Goal: Task Accomplishment & Management: Manage account settings

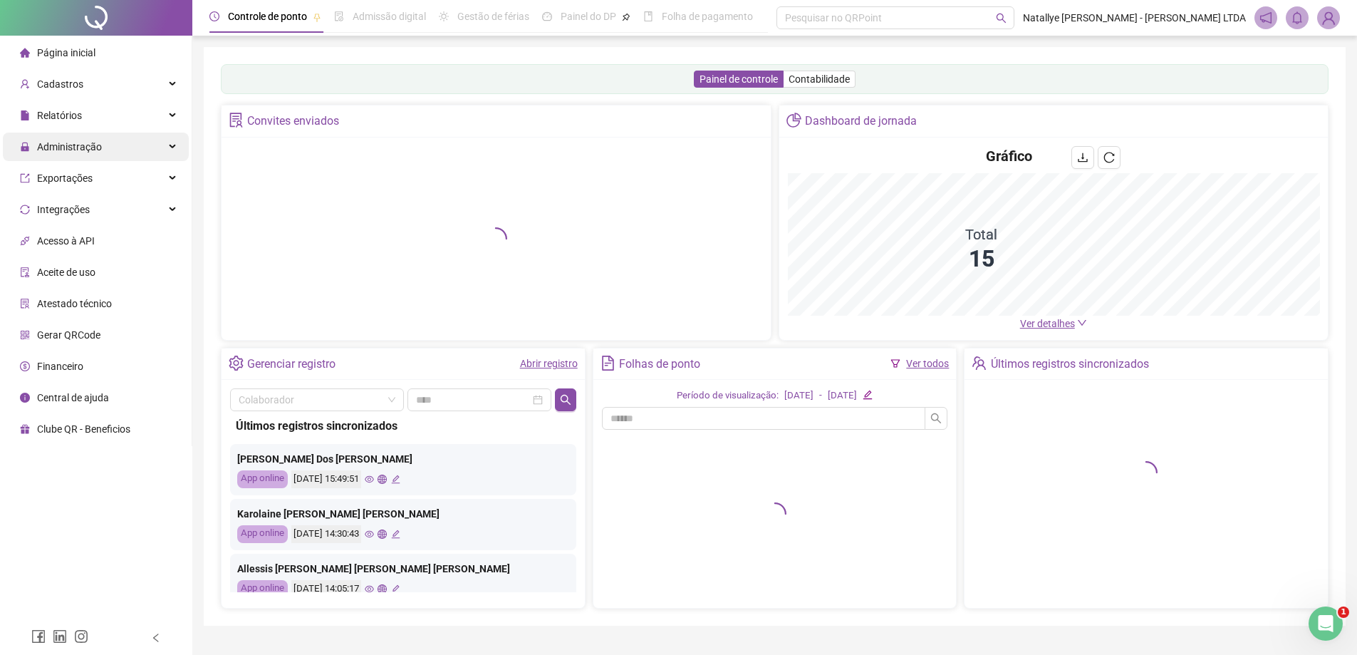
click at [88, 151] on span "Administração" at bounding box center [69, 146] width 65 height 11
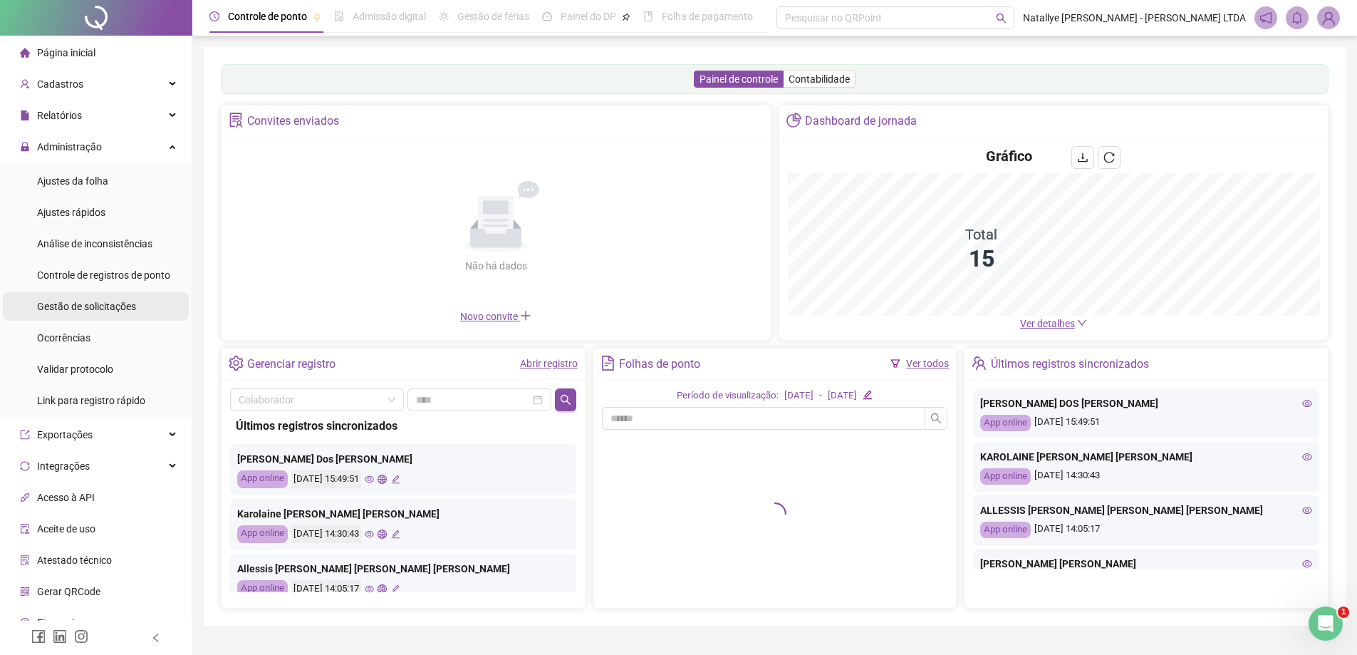
click at [88, 309] on span "Gestão de solicitações" at bounding box center [86, 306] width 99 height 11
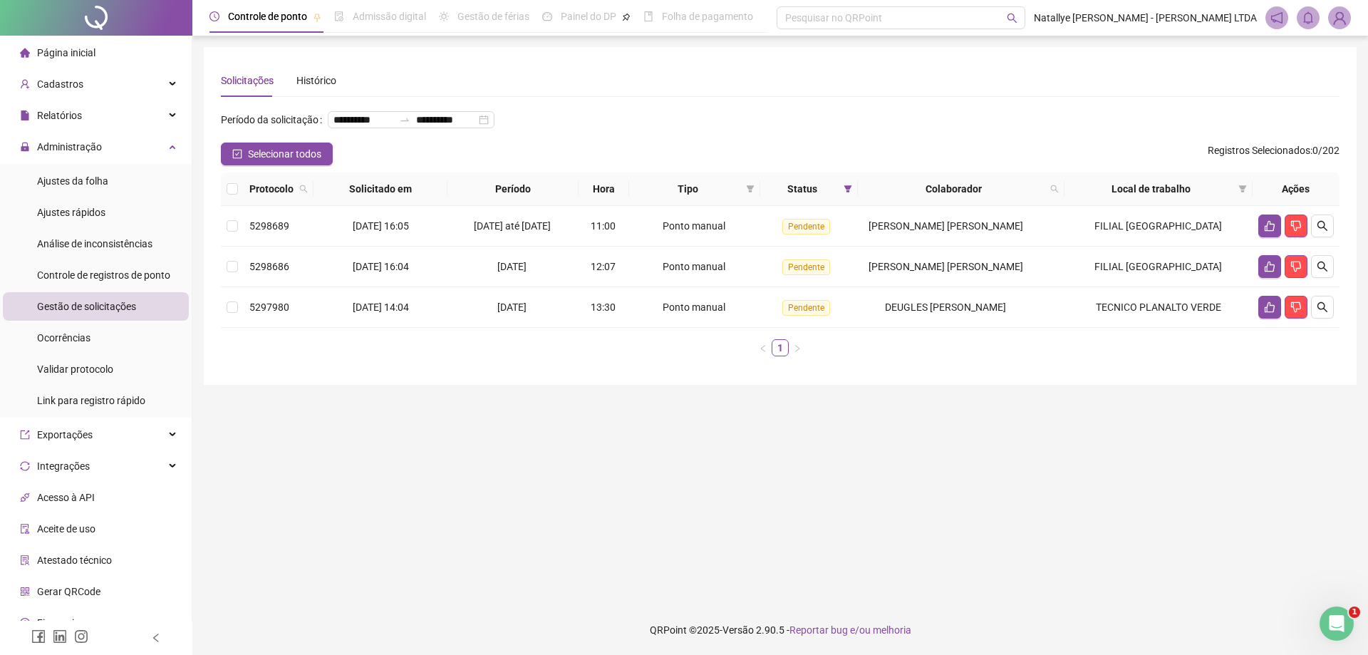
click at [271, 162] on span "Selecionar todos" at bounding box center [284, 154] width 73 height 16
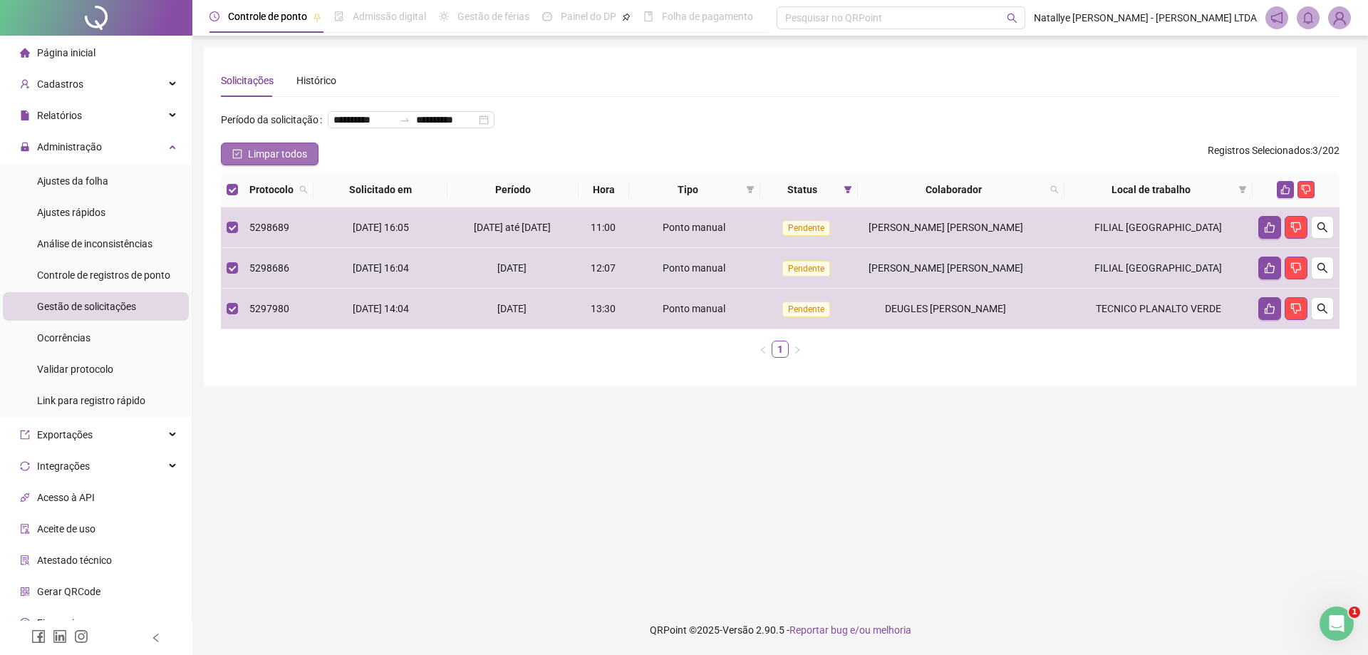
drag, startPoint x: 294, startPoint y: 179, endPoint x: 301, endPoint y: 181, distance: 7.4
click at [294, 162] on span "Limpar todos" at bounding box center [277, 154] width 59 height 16
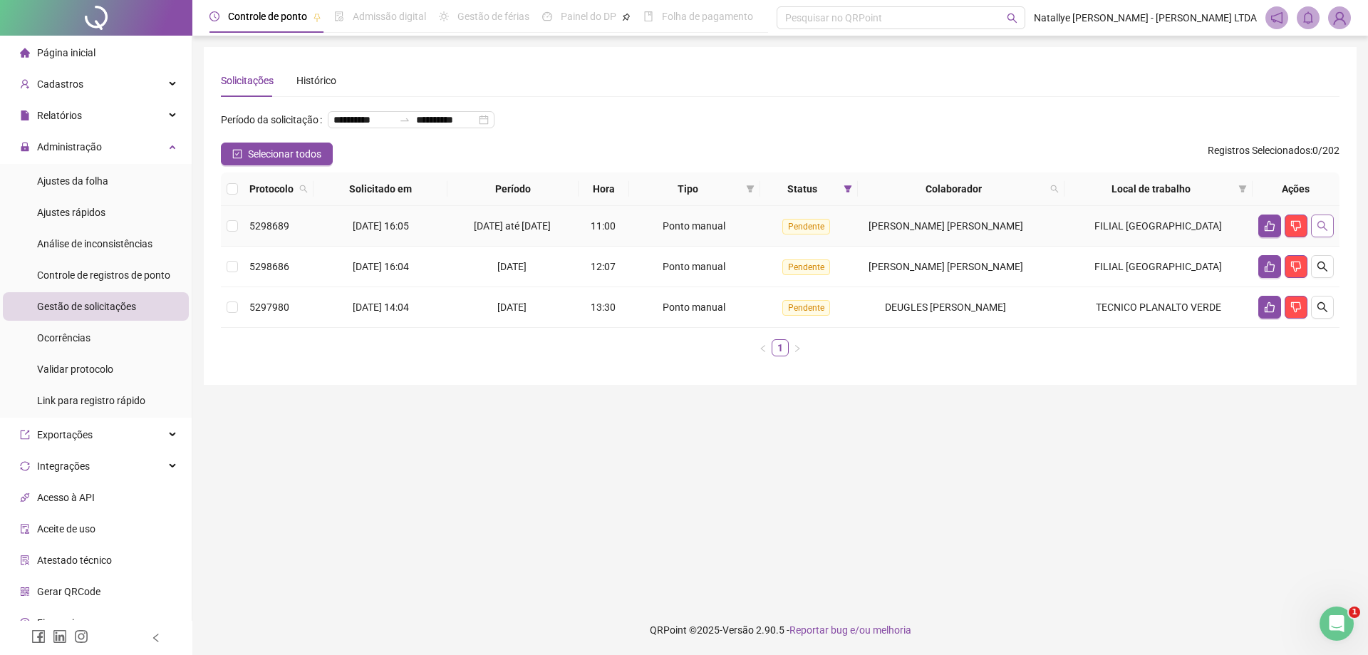
click at [1327, 232] on icon "search" at bounding box center [1322, 225] width 11 height 11
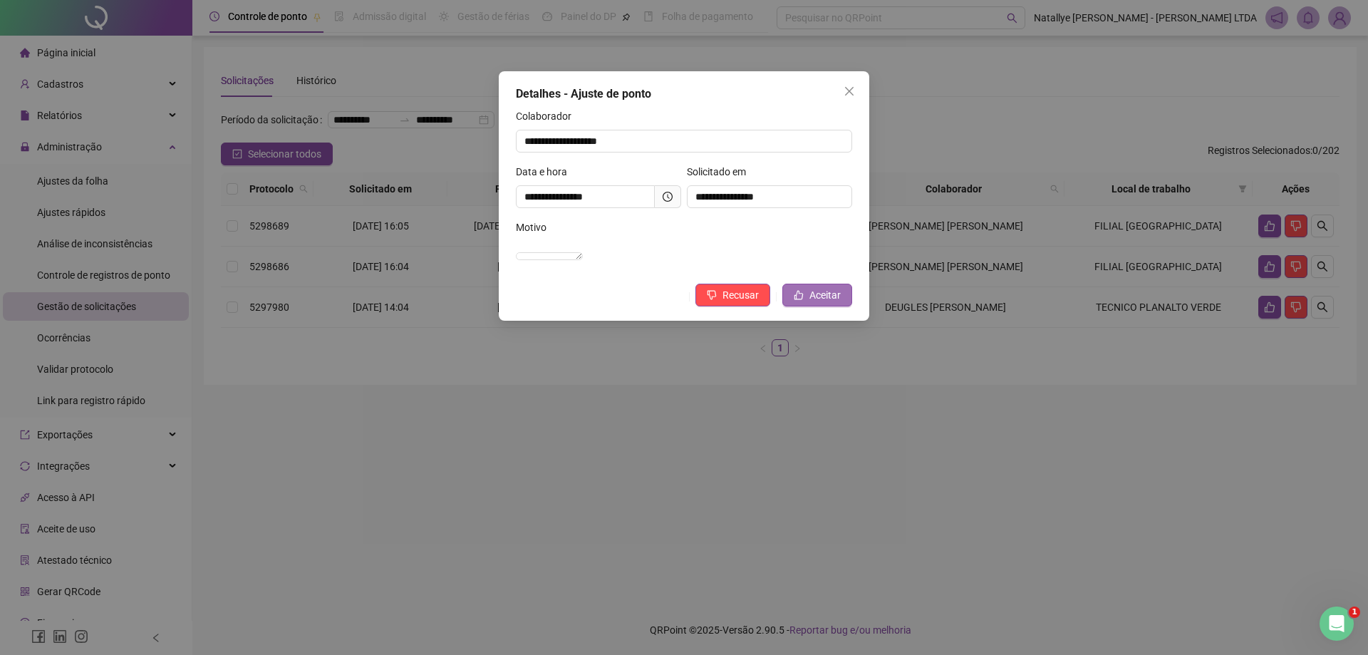
click at [829, 303] on span "Aceitar" at bounding box center [824, 295] width 31 height 16
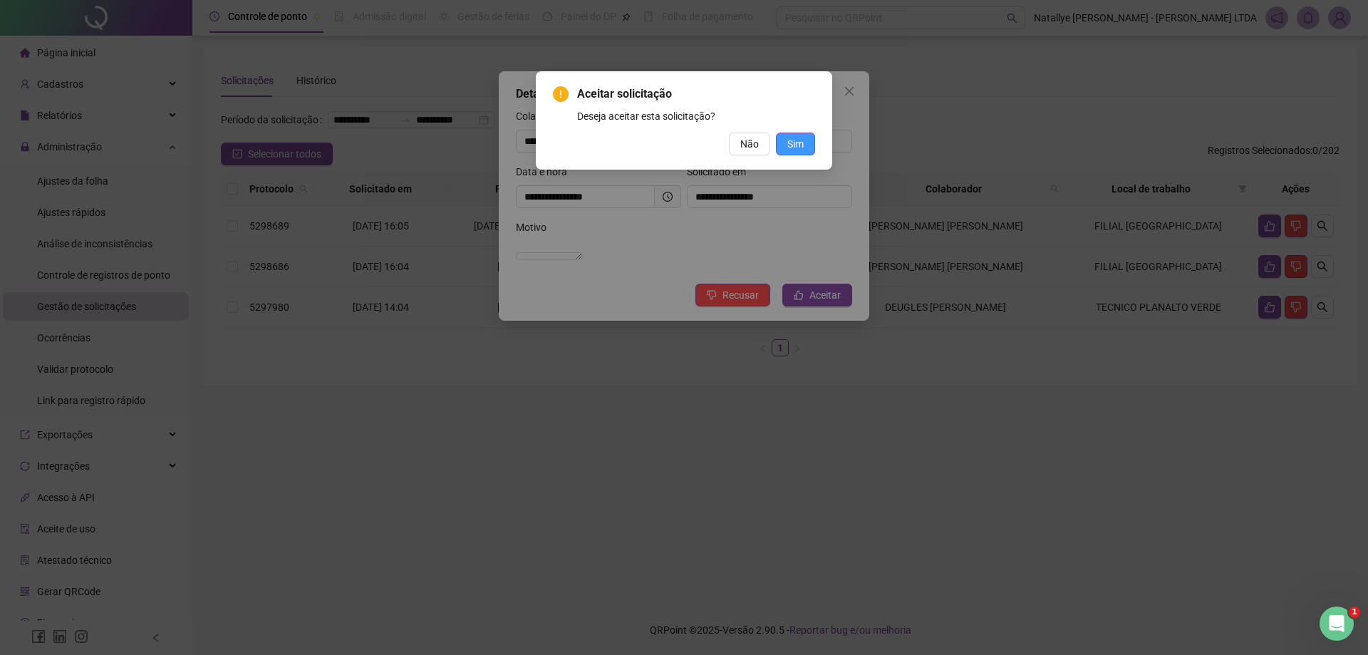
click at [785, 140] on button "Sim" at bounding box center [795, 144] width 39 height 23
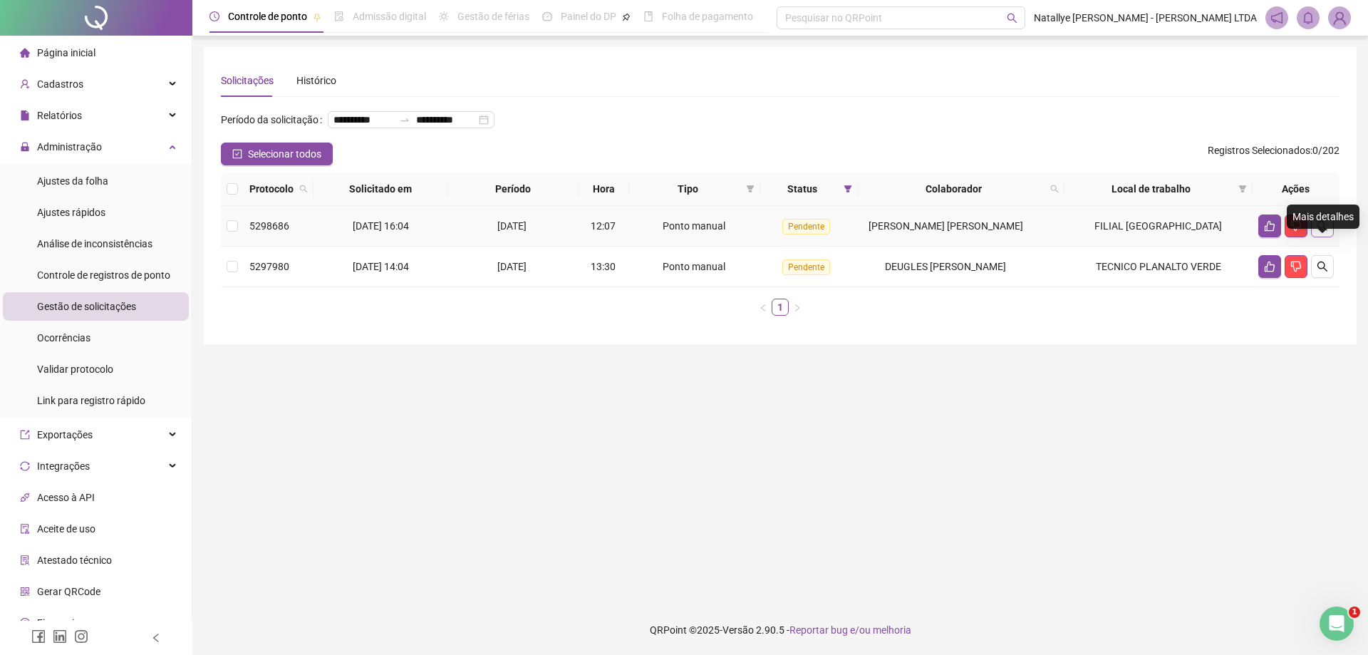
click at [1327, 232] on icon "search" at bounding box center [1322, 225] width 11 height 11
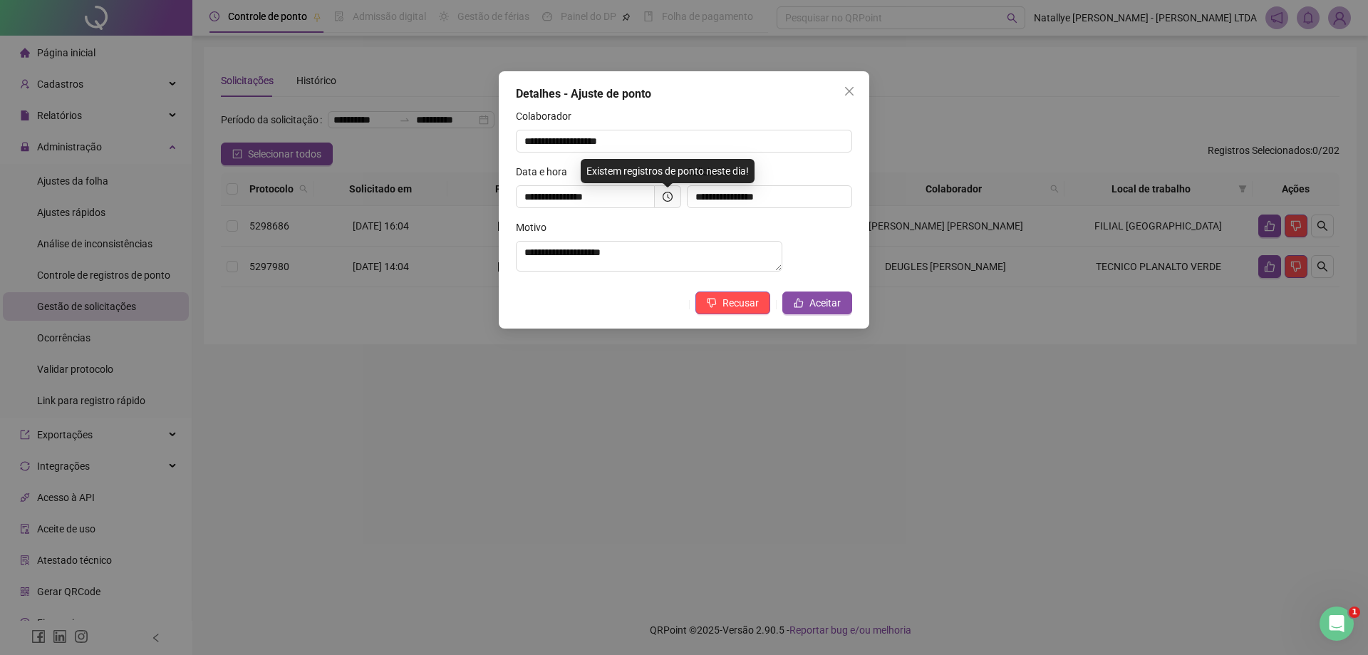
click at [848, 88] on icon "close" at bounding box center [849, 91] width 11 height 11
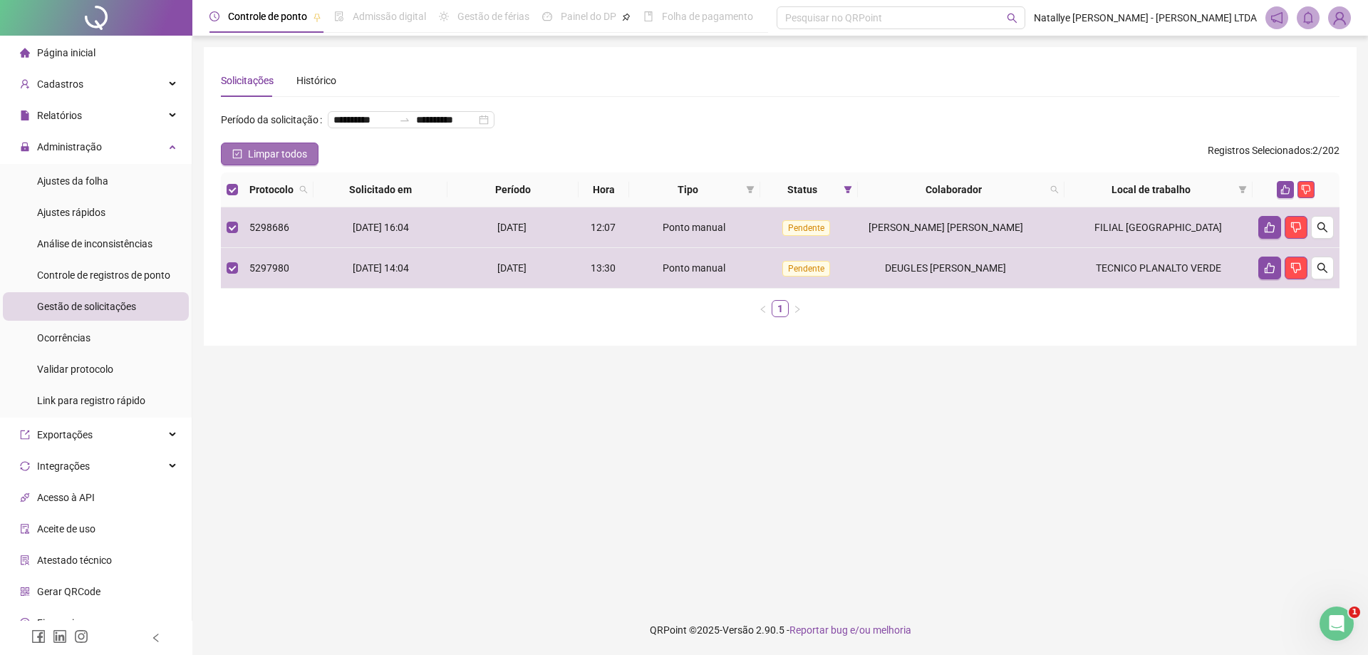
click at [267, 162] on span "Limpar todos" at bounding box center [277, 154] width 59 height 16
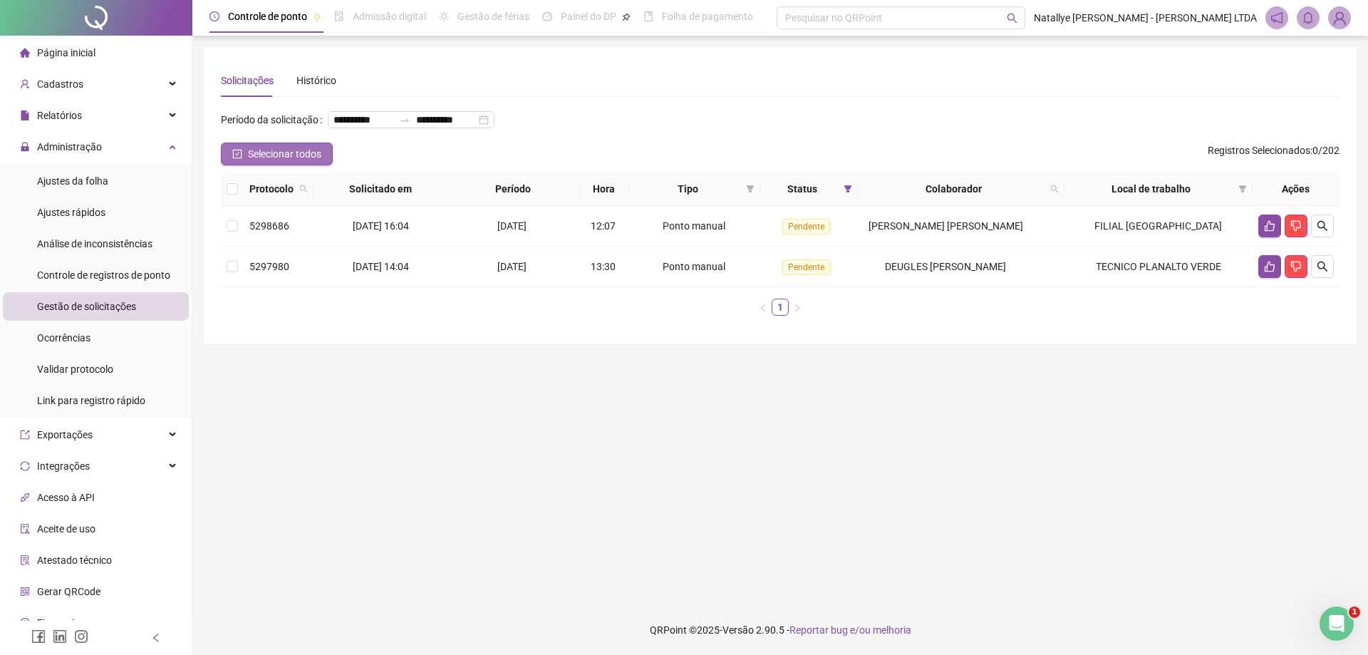
click at [264, 162] on span "Selecionar todos" at bounding box center [284, 154] width 73 height 16
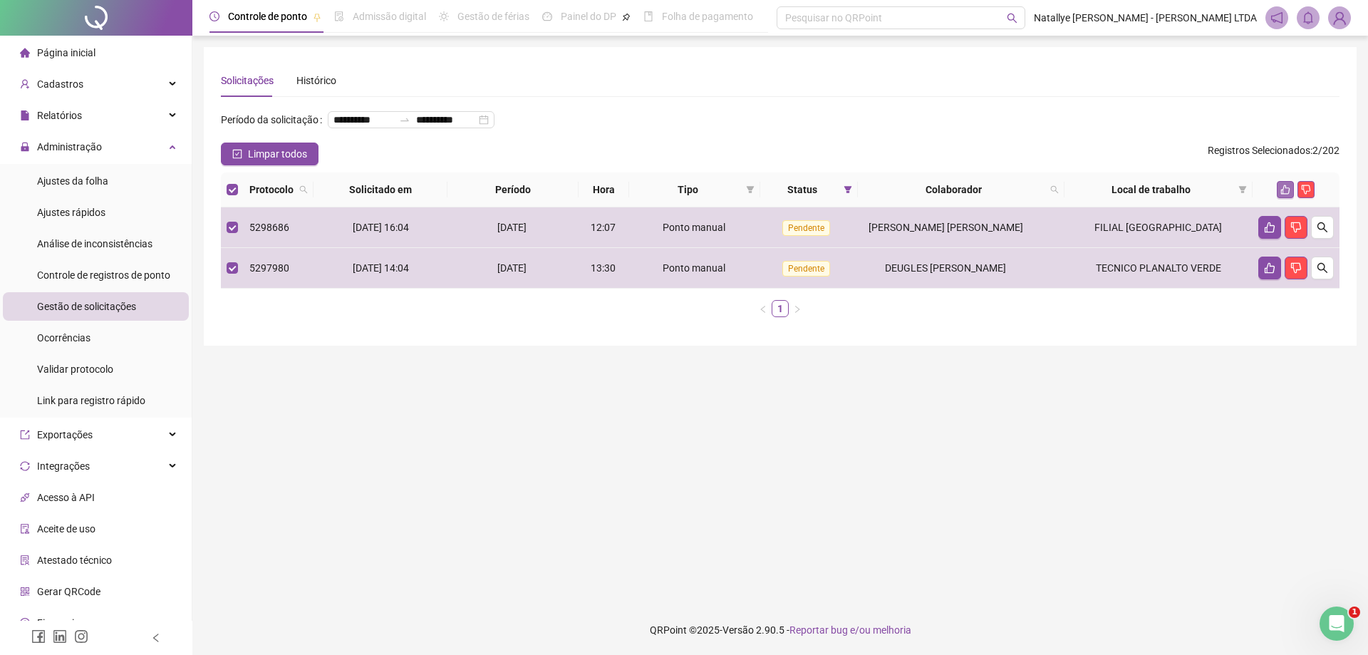
click at [1289, 195] on icon "like" at bounding box center [1285, 190] width 10 height 10
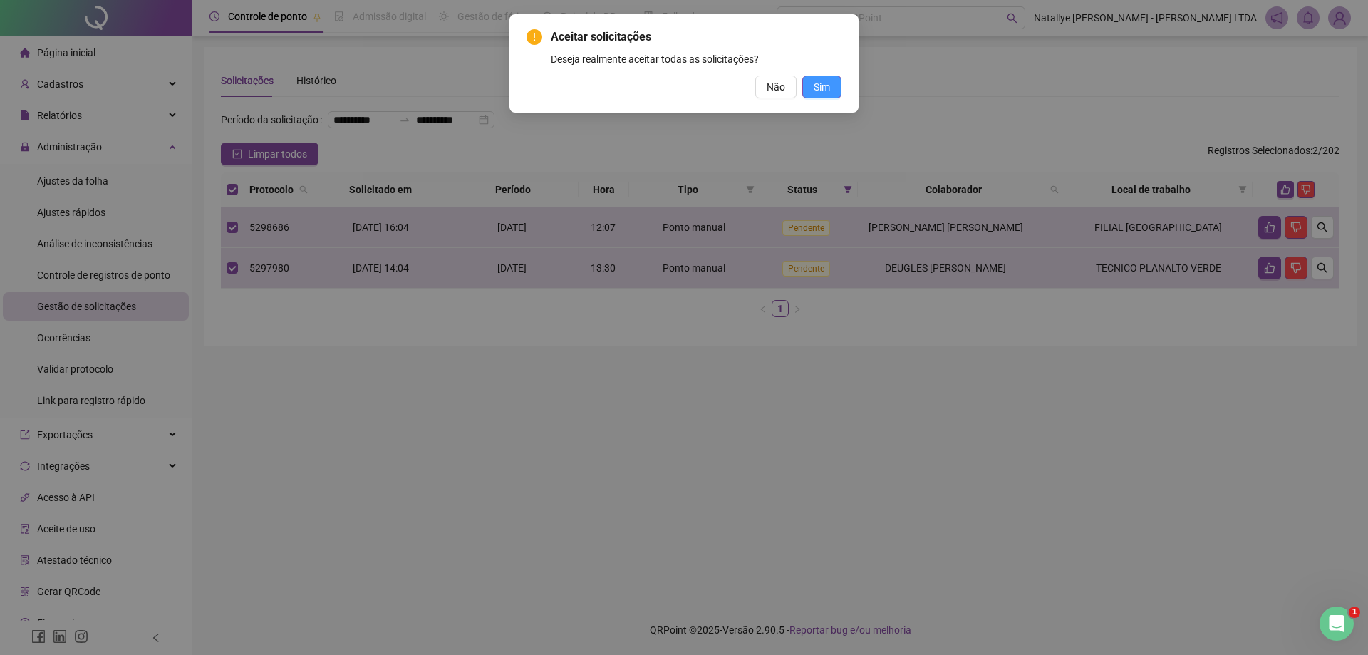
click at [809, 89] on button "Sim" at bounding box center [821, 87] width 39 height 23
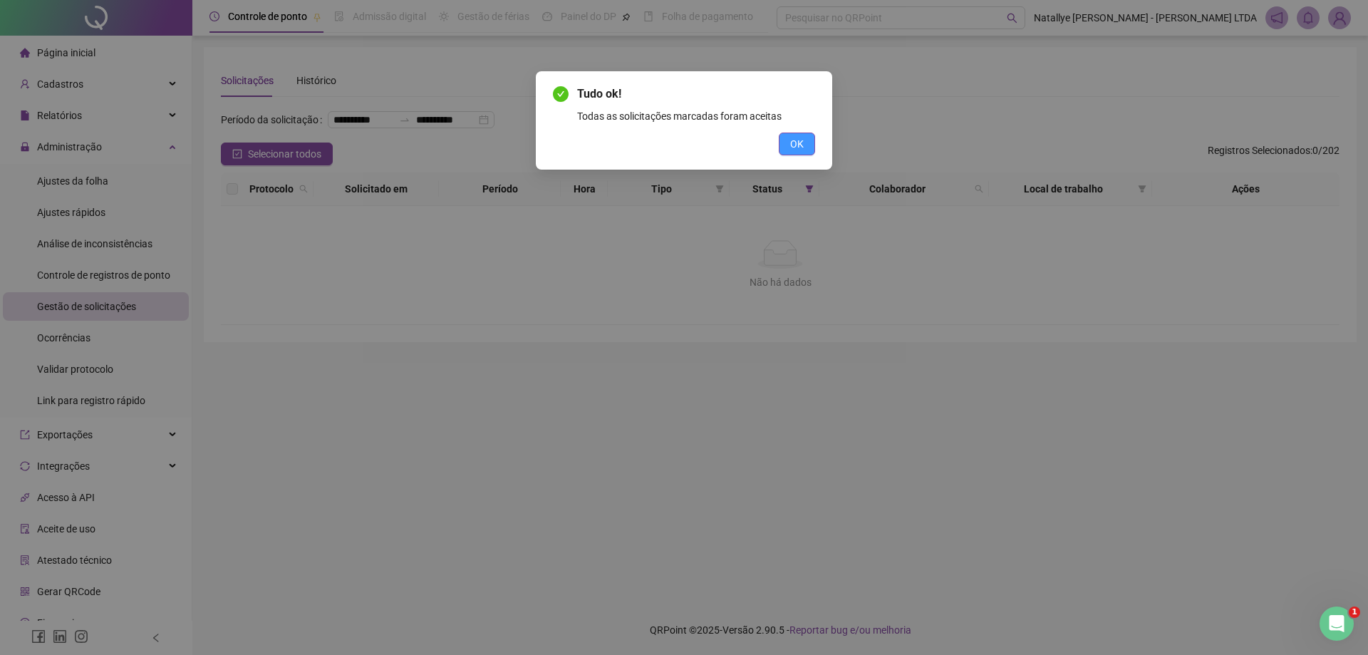
click at [798, 145] on span "OK" at bounding box center [797, 144] width 14 height 16
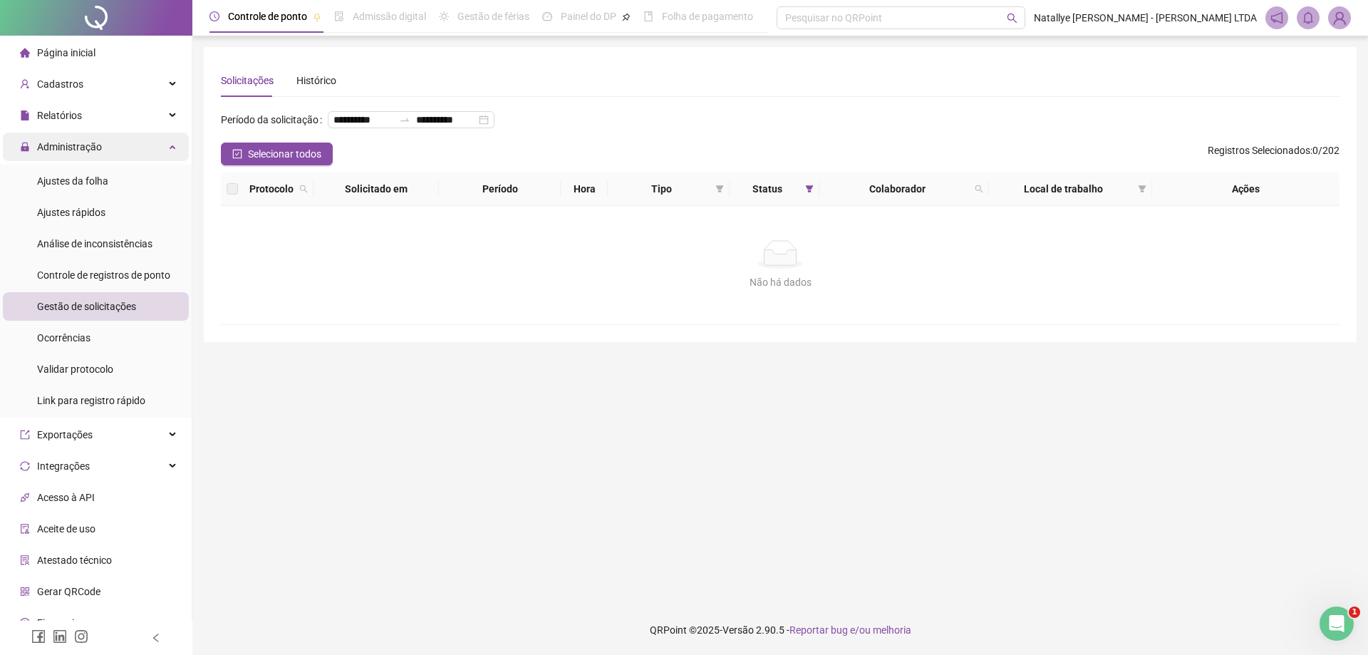
click at [81, 142] on span "Administração" at bounding box center [69, 146] width 65 height 11
